Goal: Task Accomplishment & Management: Manage account settings

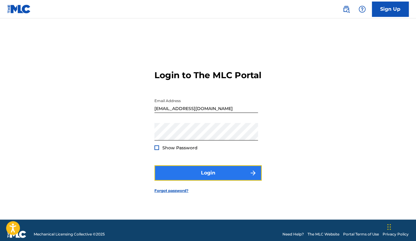
click at [219, 178] on button "Login" at bounding box center [207, 172] width 107 height 15
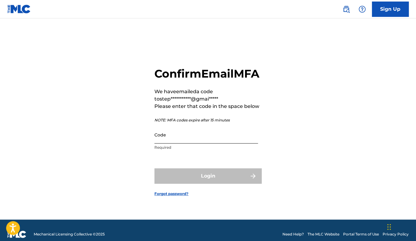
click at [169, 143] on input "Code" at bounding box center [205, 134] width 103 height 17
paste input "414592"
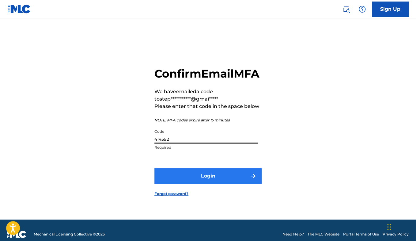
type input "414592"
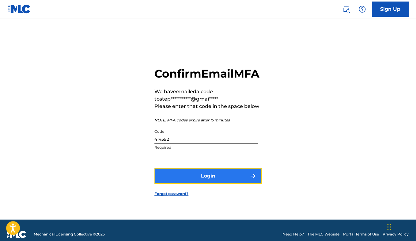
click at [174, 183] on button "Login" at bounding box center [207, 175] width 107 height 15
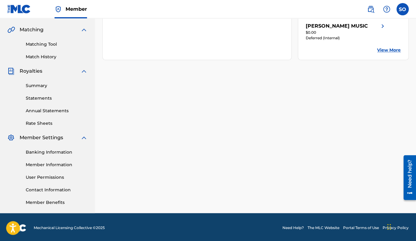
scroll to position [139, 0]
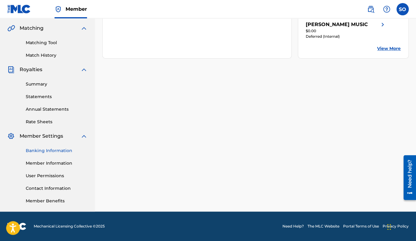
click at [48, 149] on link "Banking Information" at bounding box center [57, 150] width 62 height 6
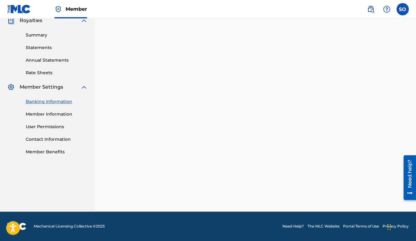
scroll to position [139, 0]
